Goal: Information Seeking & Learning: Learn about a topic

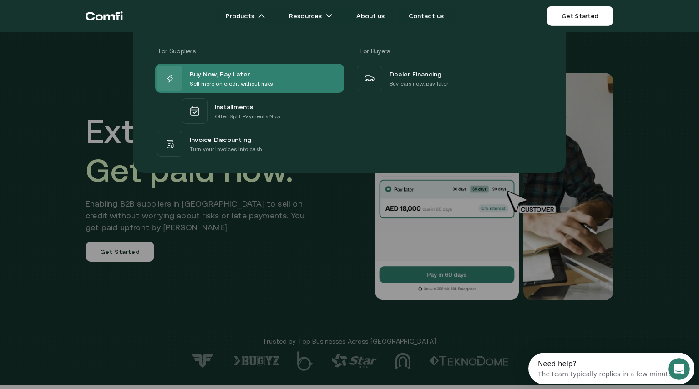
click at [238, 71] on span "Buy Now, Pay Later" at bounding box center [220, 73] width 60 height 11
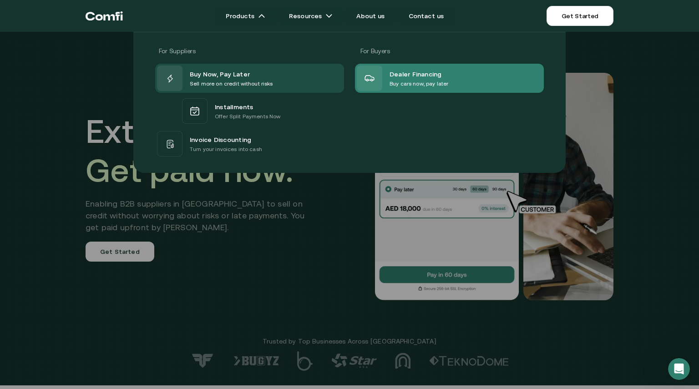
click at [387, 79] on div "Dealer Financing Buy cars now, pay later" at bounding box center [402, 78] width 91 height 25
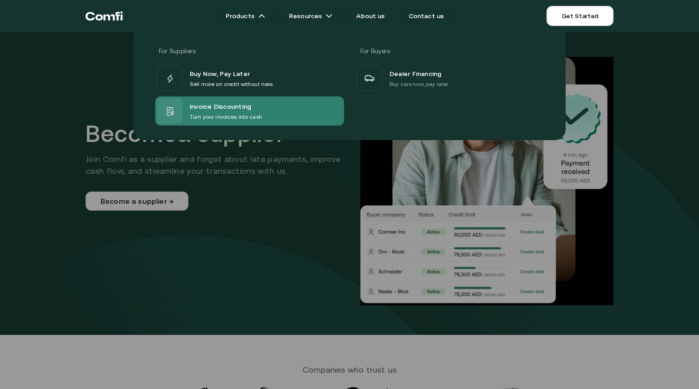
click at [198, 106] on span "Invoice Discounting" at bounding box center [220, 107] width 61 height 12
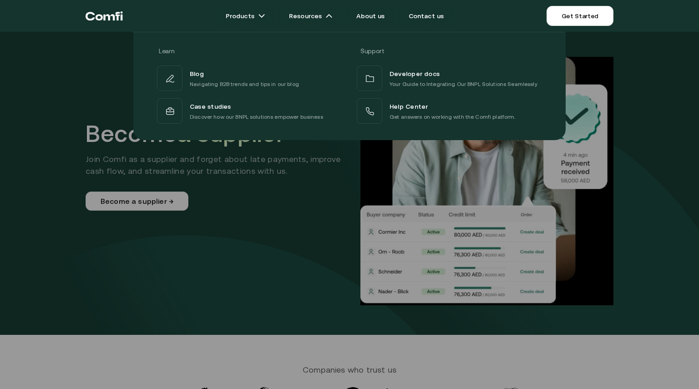
click at [64, 96] on div "Learn Support Blog Navigating B2B trends and tips in our blog Developer docs Yo…" at bounding box center [349, 82] width 699 height 115
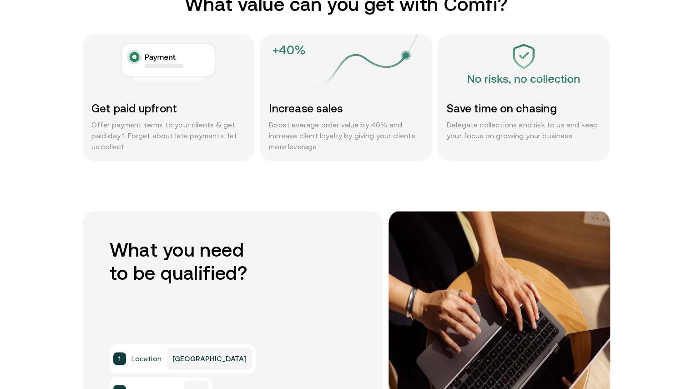
scroll to position [479, 0]
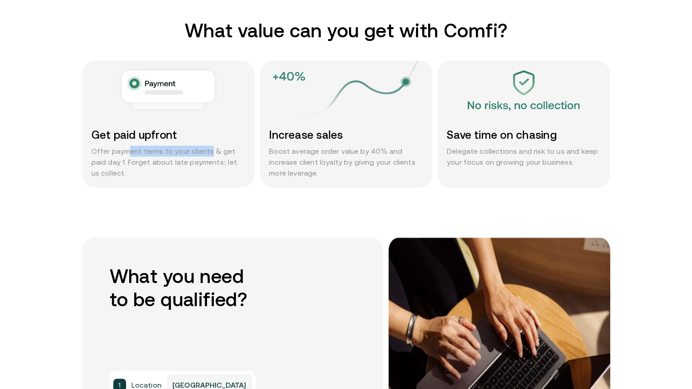
drag, startPoint x: 132, startPoint y: 153, endPoint x: 210, endPoint y: 156, distance: 77.8
click at [210, 156] on p "Offer payment terms to your clients & get paid day 1. Forget about late payment…" at bounding box center [168, 162] width 154 height 33
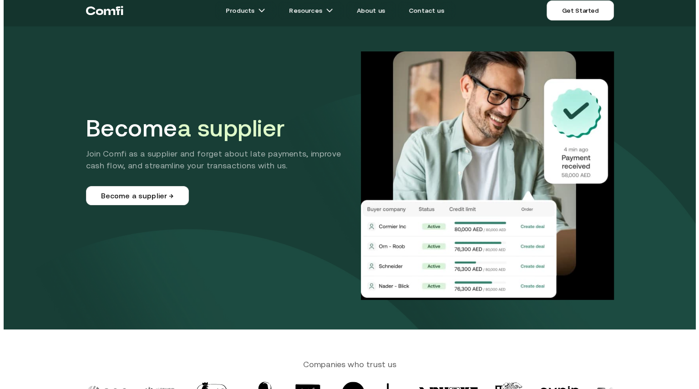
scroll to position [5, 0]
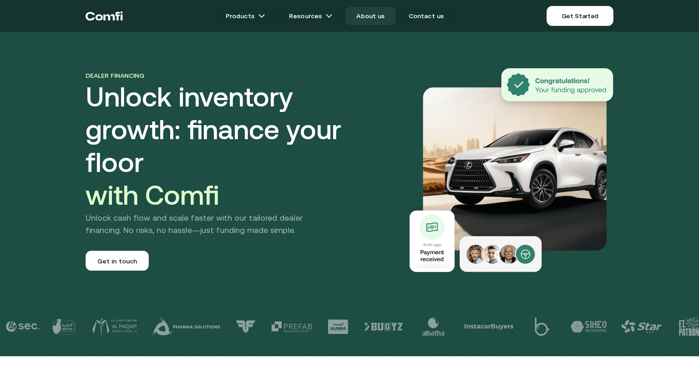
click at [372, 11] on link "About us" at bounding box center [370, 16] width 50 height 18
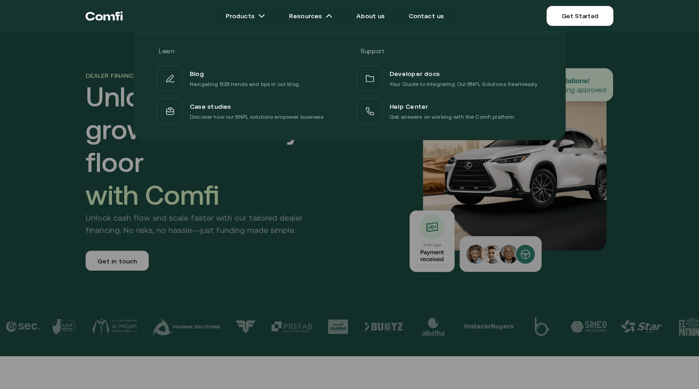
click at [205, 204] on div at bounding box center [349, 226] width 699 height 389
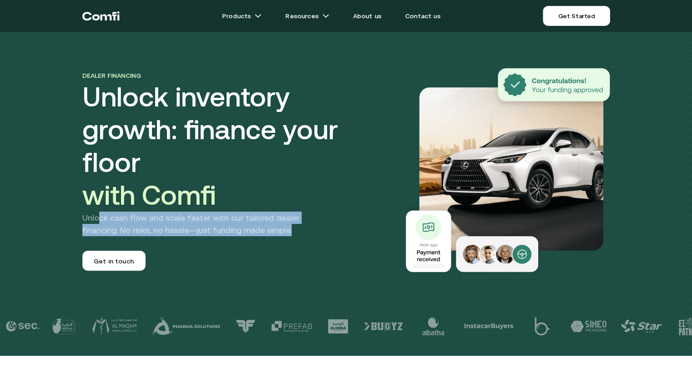
drag, startPoint x: 101, startPoint y: 204, endPoint x: 263, endPoint y: 212, distance: 161.3
click at [263, 212] on p "Unlock cash flow and scale faster with our tailored dealer financing. No risks,…" at bounding box center [206, 224] width 248 height 25
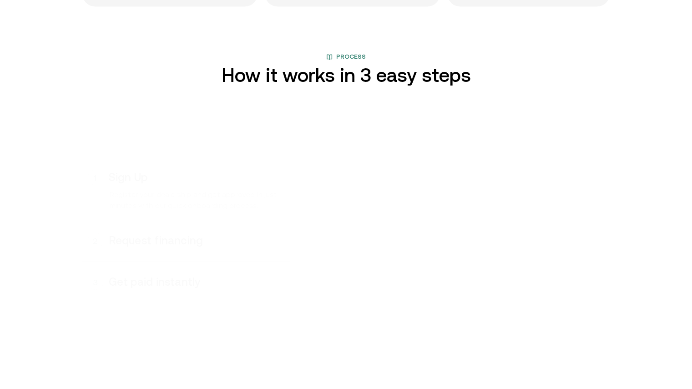
scroll to position [892, 0]
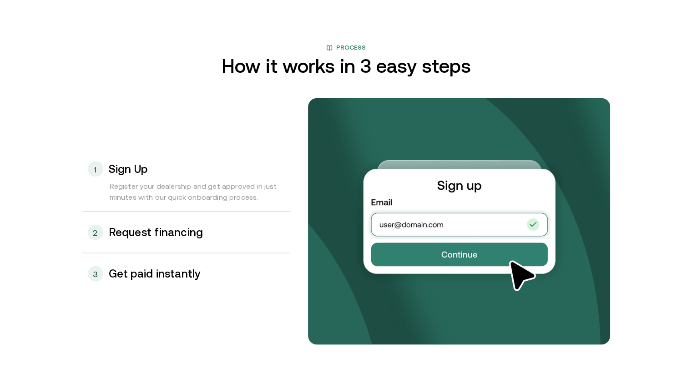
click at [142, 235] on h3 "Request financing" at bounding box center [156, 232] width 95 height 12
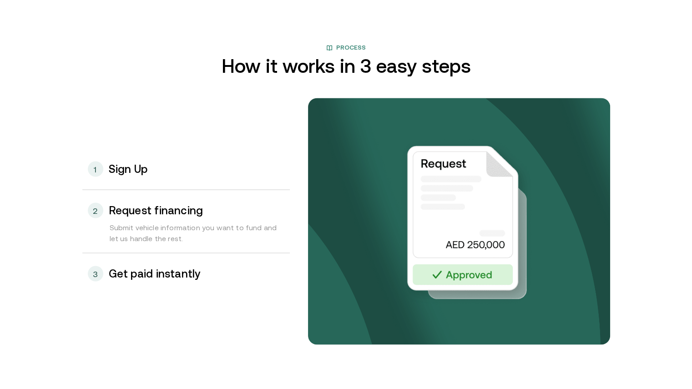
click at [182, 273] on h3 "Get paid instantly" at bounding box center [155, 274] width 92 height 12
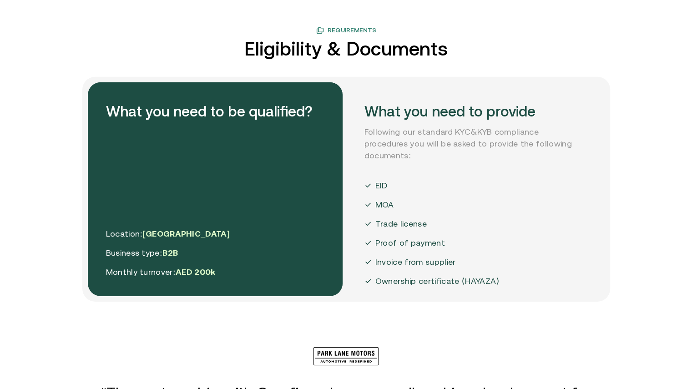
scroll to position [1592, 0]
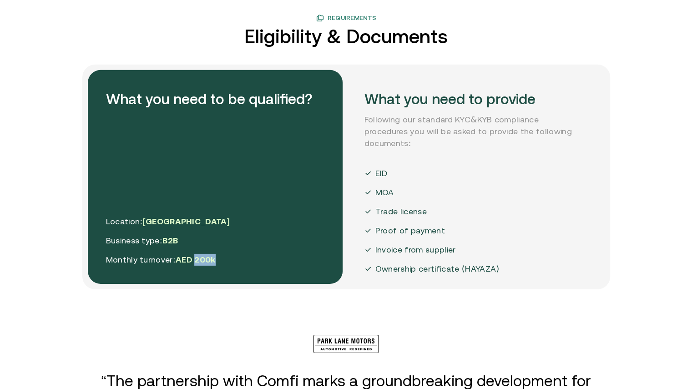
drag, startPoint x: 196, startPoint y: 263, endPoint x: 228, endPoint y: 266, distance: 32.4
click at [228, 266] on div "What you need to be qualified? Location: UAE Business type: B2B Monthly turnove…" at bounding box center [215, 177] width 255 height 214
drag, startPoint x: 222, startPoint y: 258, endPoint x: 178, endPoint y: 263, distance: 44.4
click at [178, 263] on div "What you need to be qualified? Location: UAE Business type: B2B Monthly turnove…" at bounding box center [215, 177] width 255 height 214
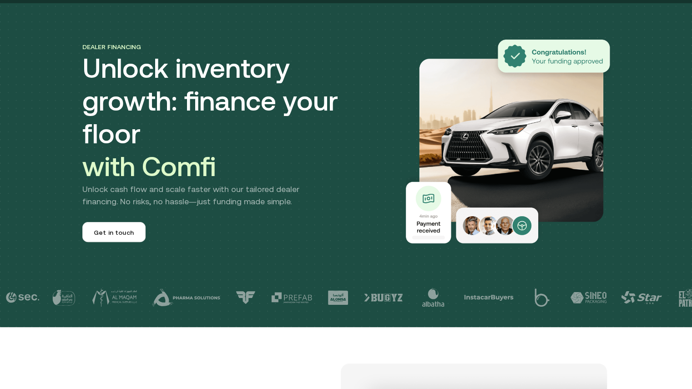
scroll to position [0, 0]
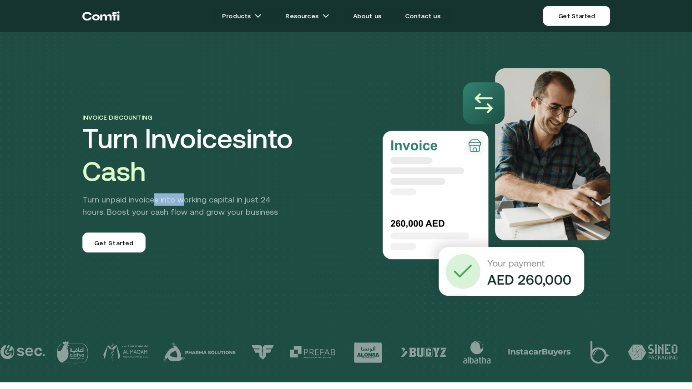
drag, startPoint x: 156, startPoint y: 201, endPoint x: 184, endPoint y: 202, distance: 28.3
click at [184, 202] on p "Turn unpaid invoices into working capital in just 24 hours. Boost your cash flo…" at bounding box center [187, 205] width 211 height 25
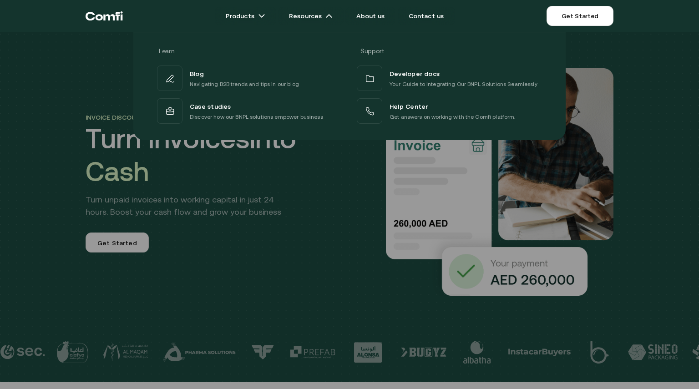
click at [344, 197] on div at bounding box center [349, 226] width 699 height 389
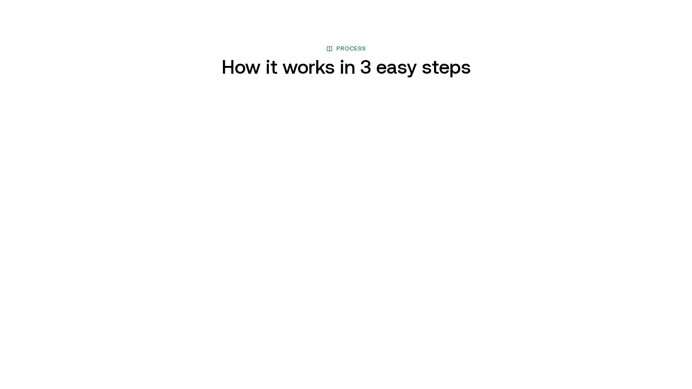
scroll to position [899, 0]
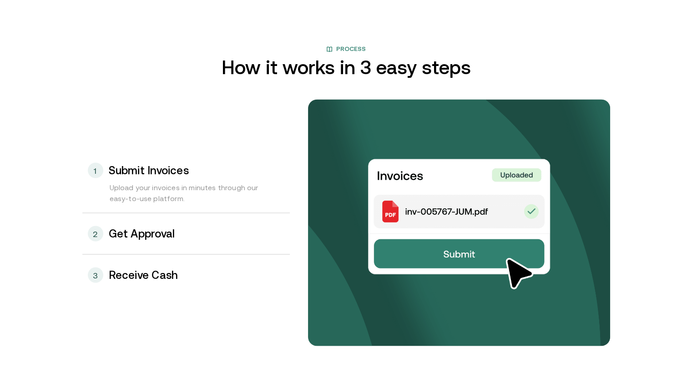
click at [172, 239] on h3 "Get Approval" at bounding box center [142, 233] width 66 height 12
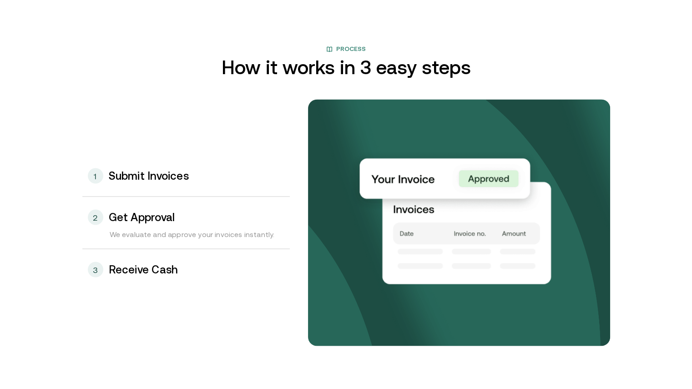
click at [169, 276] on div "3 Receive Cash" at bounding box center [185, 269] width 207 height 41
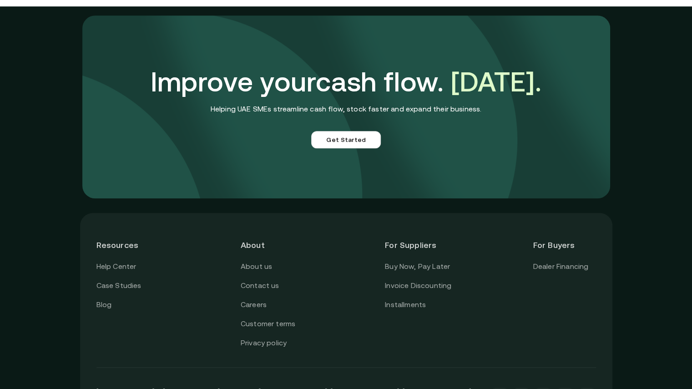
scroll to position [2497, 0]
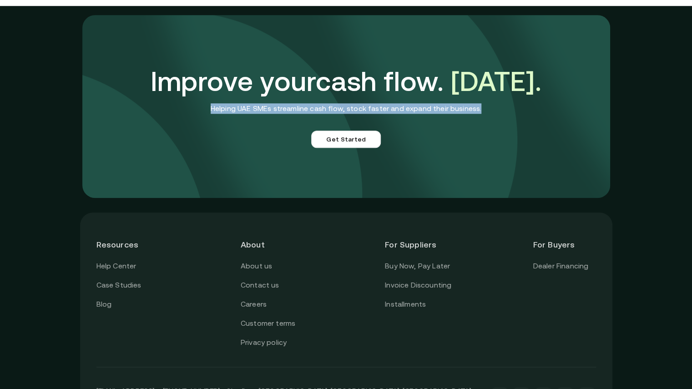
drag, startPoint x: 218, startPoint y: 109, endPoint x: 487, endPoint y: 106, distance: 268.4
click at [487, 106] on div "Improve your cash flow. Today. Helping UAE SMEs streamline cash flow, stock fas…" at bounding box center [346, 106] width 528 height 183
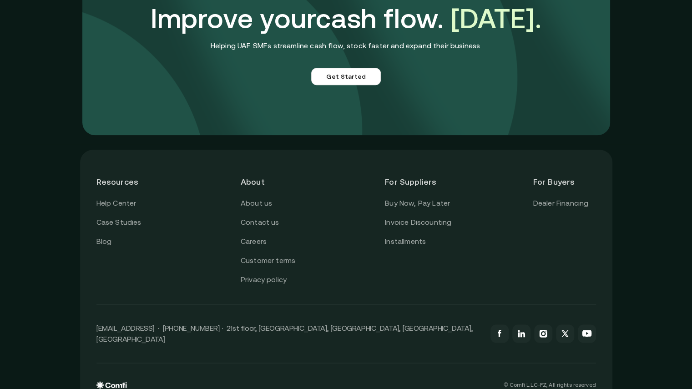
scroll to position [2560, 0]
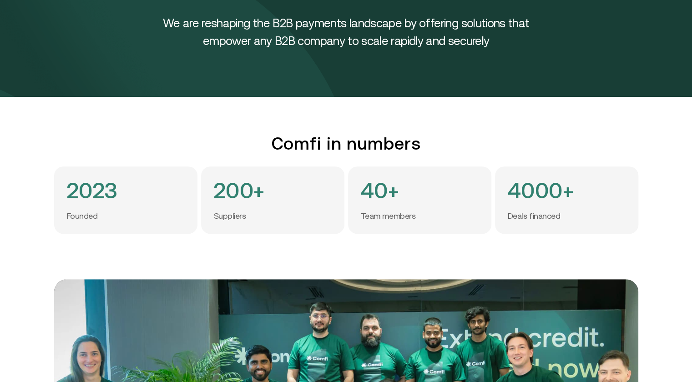
scroll to position [90, 5]
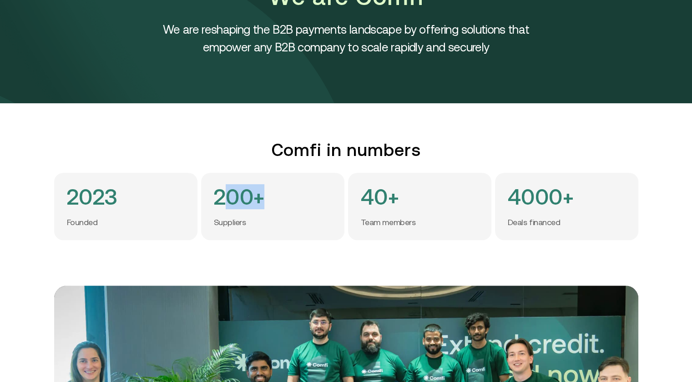
drag, startPoint x: 230, startPoint y: 203, endPoint x: 264, endPoint y: 205, distance: 34.2
click at [264, 205] on div "200+ Suppliers" at bounding box center [272, 206] width 143 height 67
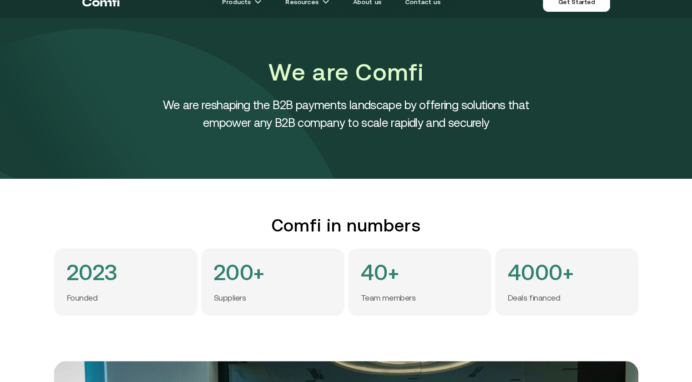
scroll to position [0, 5]
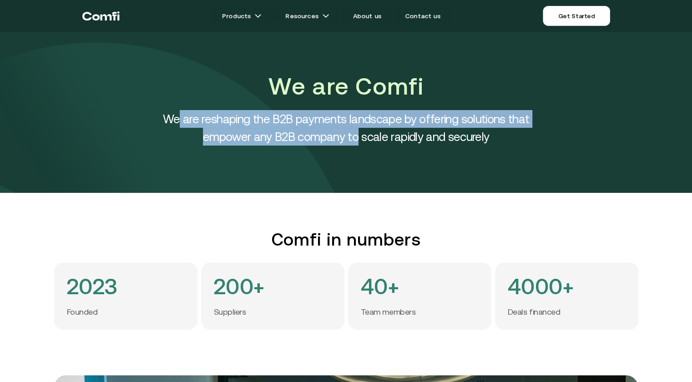
drag, startPoint x: 177, startPoint y: 114, endPoint x: 356, endPoint y: 133, distance: 180.3
click at [356, 133] on h4 "We are reshaping the B2B payments landscape by offering solutions that empower …" at bounding box center [345, 127] width 409 height 35
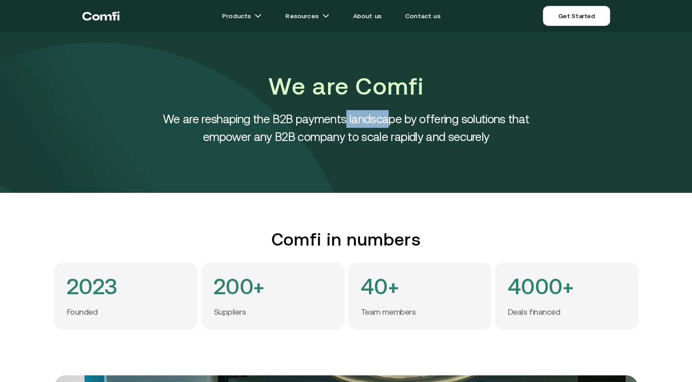
drag, startPoint x: 345, startPoint y: 122, endPoint x: 389, endPoint y: 121, distance: 43.7
click at [389, 121] on h4 "We are reshaping the B2B payments landscape by offering solutions that empower …" at bounding box center [345, 127] width 409 height 35
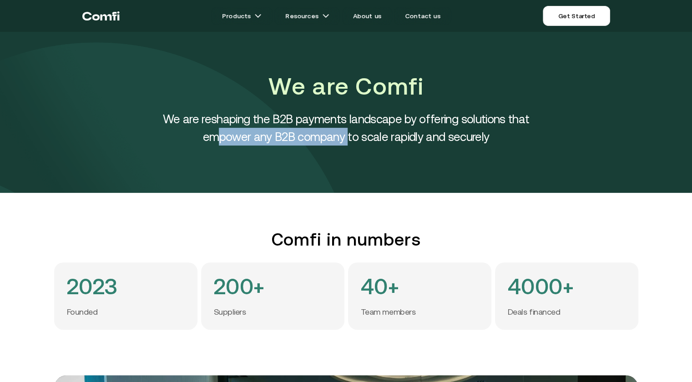
drag, startPoint x: 216, startPoint y: 138, endPoint x: 345, endPoint y: 142, distance: 128.8
click at [345, 142] on h4 "We are reshaping the B2B payments landscape by offering solutions that empower …" at bounding box center [345, 127] width 409 height 35
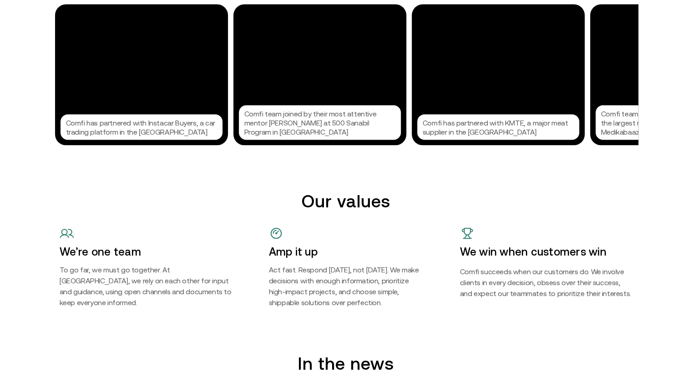
scroll to position [988, 5]
